Goal: Information Seeking & Learning: Learn about a topic

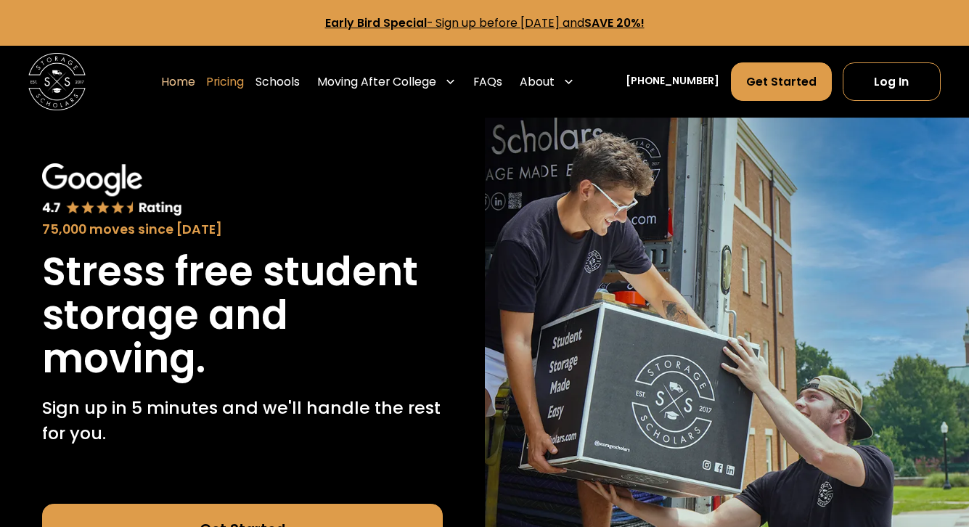
click at [243, 81] on link "Pricing" at bounding box center [225, 82] width 38 height 40
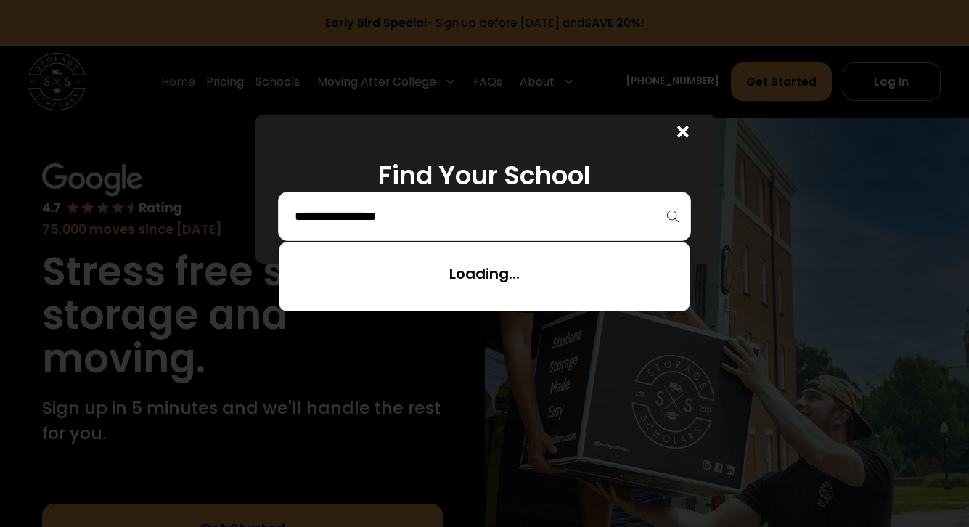
click at [394, 221] on input "search" at bounding box center [484, 216] width 382 height 25
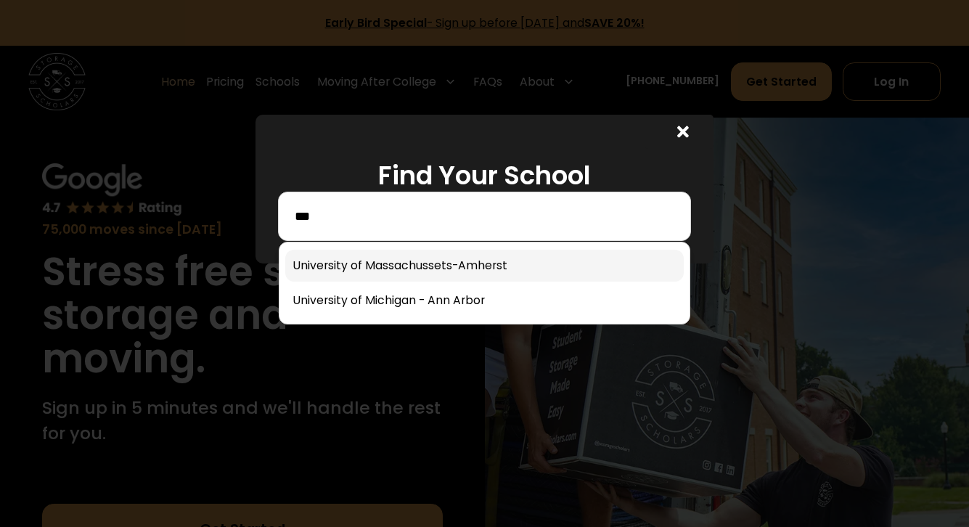
type input "***"
click at [386, 274] on link at bounding box center [484, 266] width 398 height 32
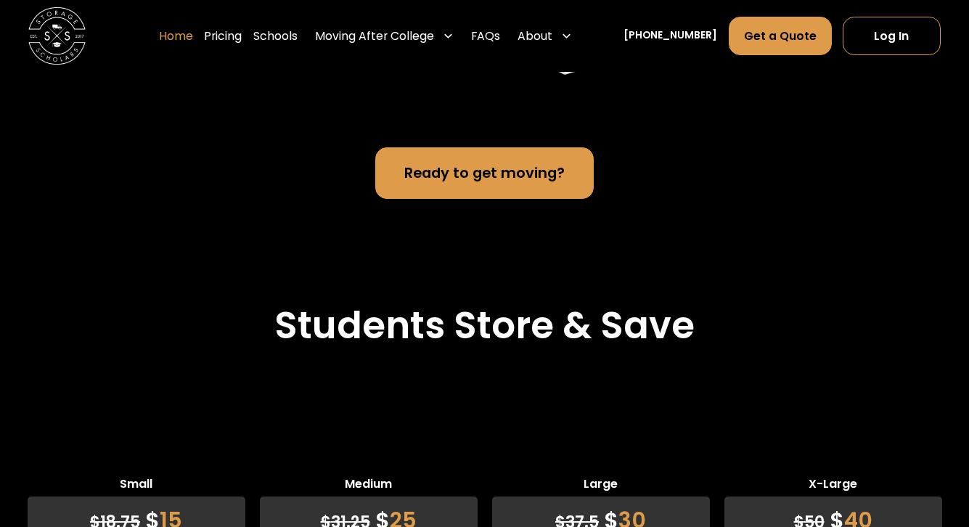
scroll to position [3273, 0]
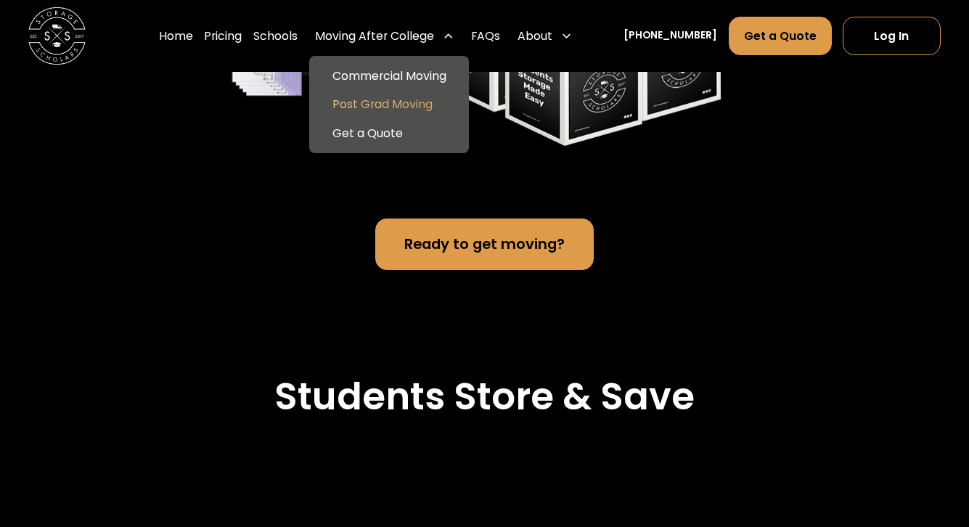
click at [398, 98] on link "Post Grad Moving" at bounding box center [389, 104] width 148 height 28
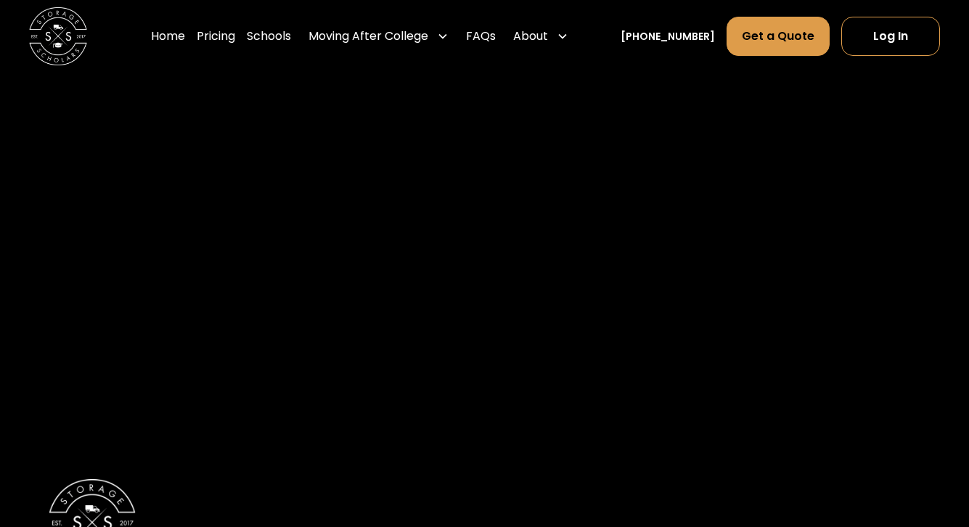
scroll to position [2230, 0]
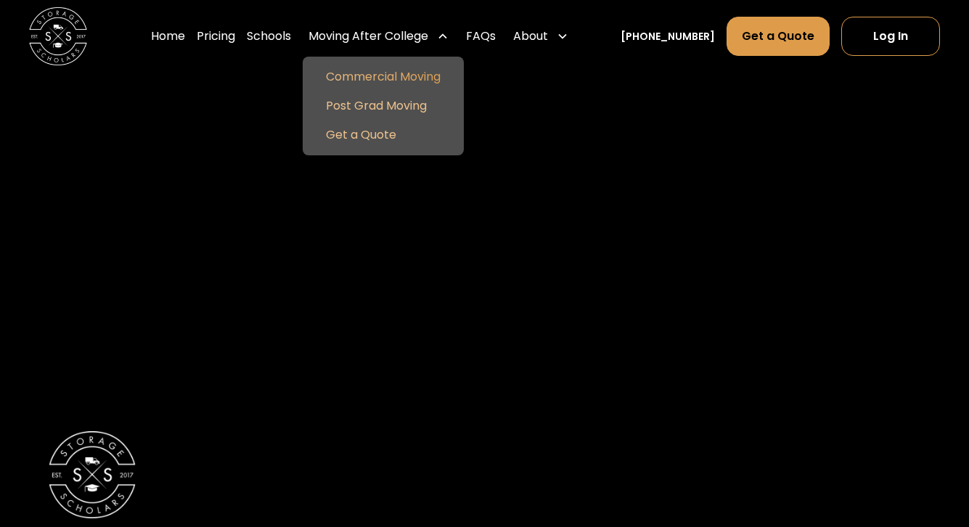
click at [410, 78] on link "Commercial Moving" at bounding box center [384, 76] width 150 height 29
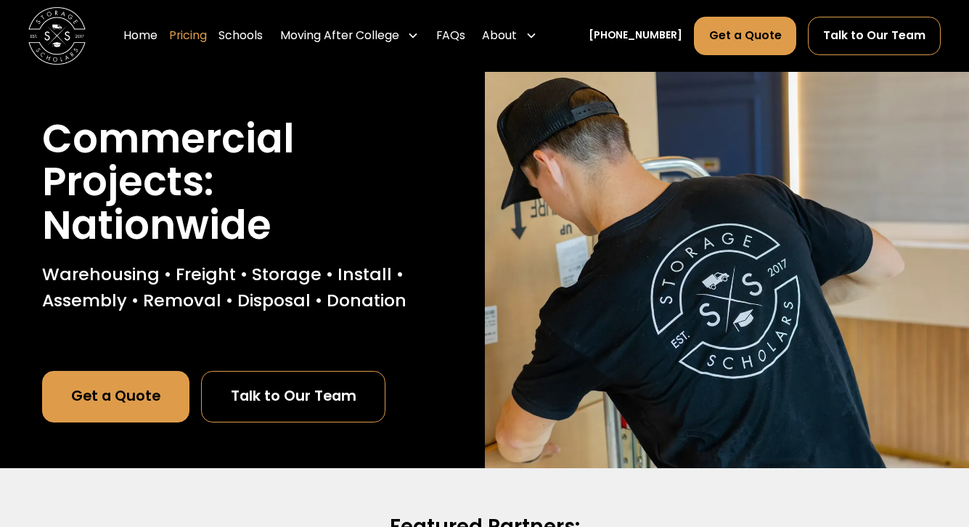
click at [202, 36] on link "Pricing" at bounding box center [188, 36] width 38 height 40
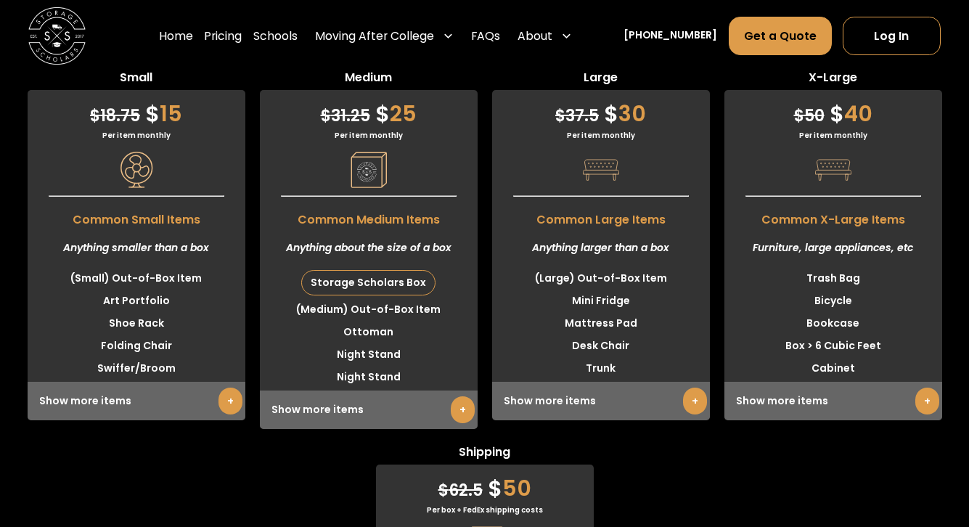
scroll to position [3744, 0]
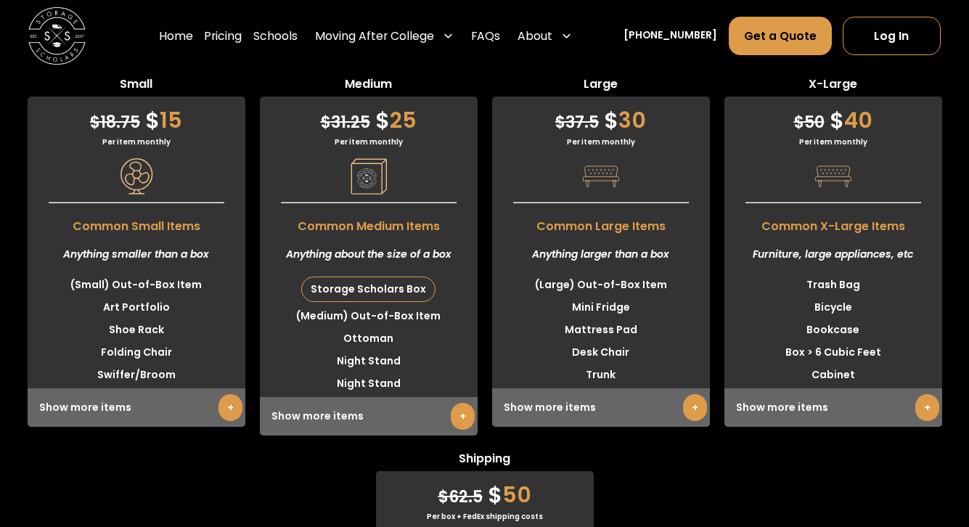
click at [451, 407] on link "+" at bounding box center [463, 416] width 24 height 27
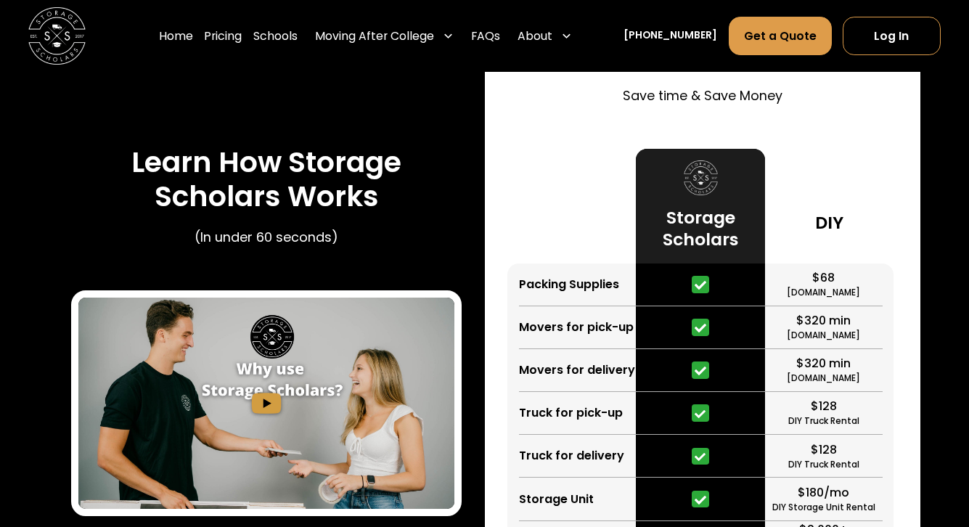
scroll to position [2124, 0]
